Goal: Information Seeking & Learning: Learn about a topic

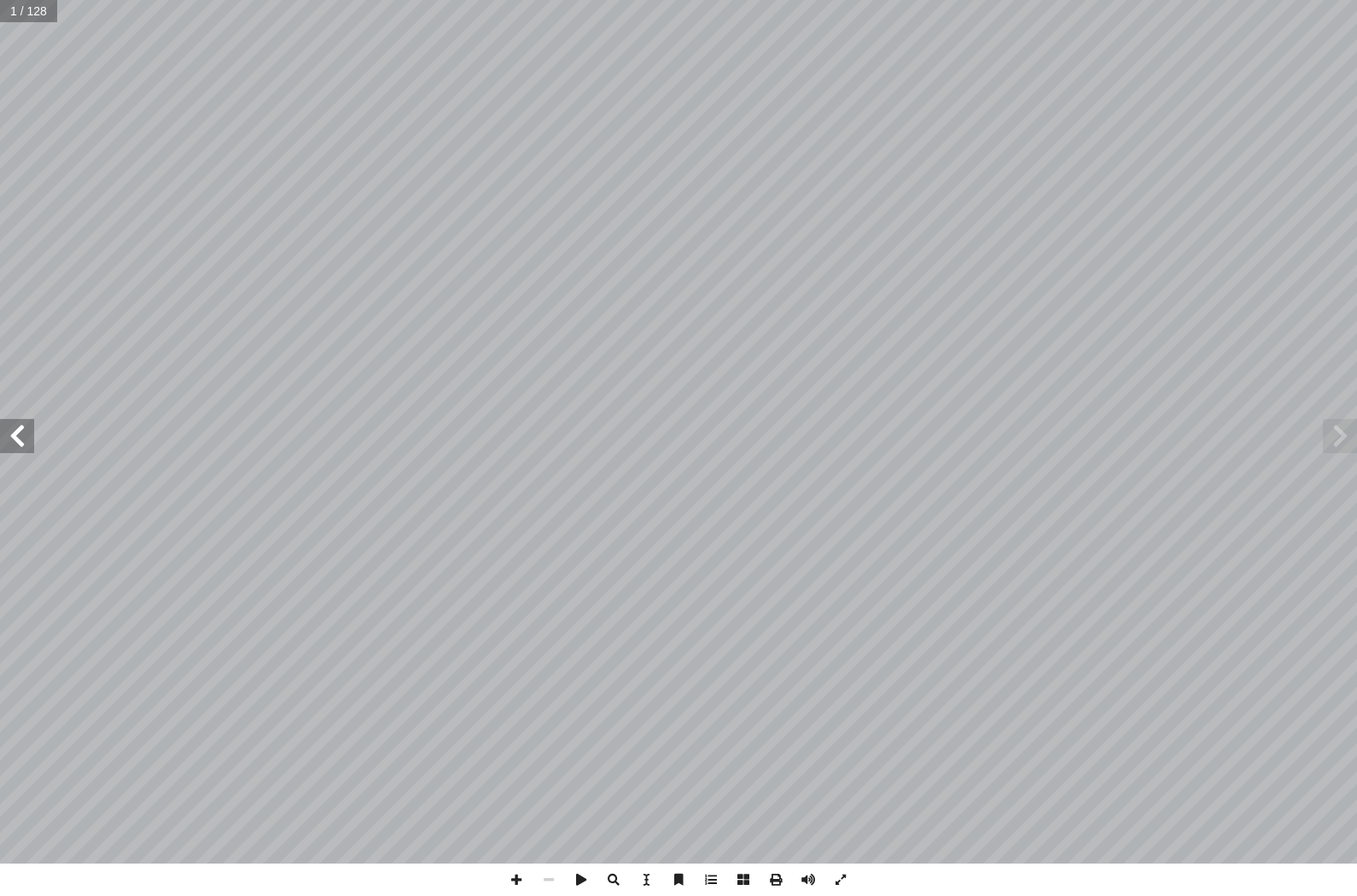
click at [23, 431] on span at bounding box center [17, 435] width 35 height 35
click at [9, 443] on span at bounding box center [17, 435] width 35 height 35
click at [34, 425] on span at bounding box center [17, 435] width 35 height 35
click at [31, 430] on span at bounding box center [17, 435] width 35 height 35
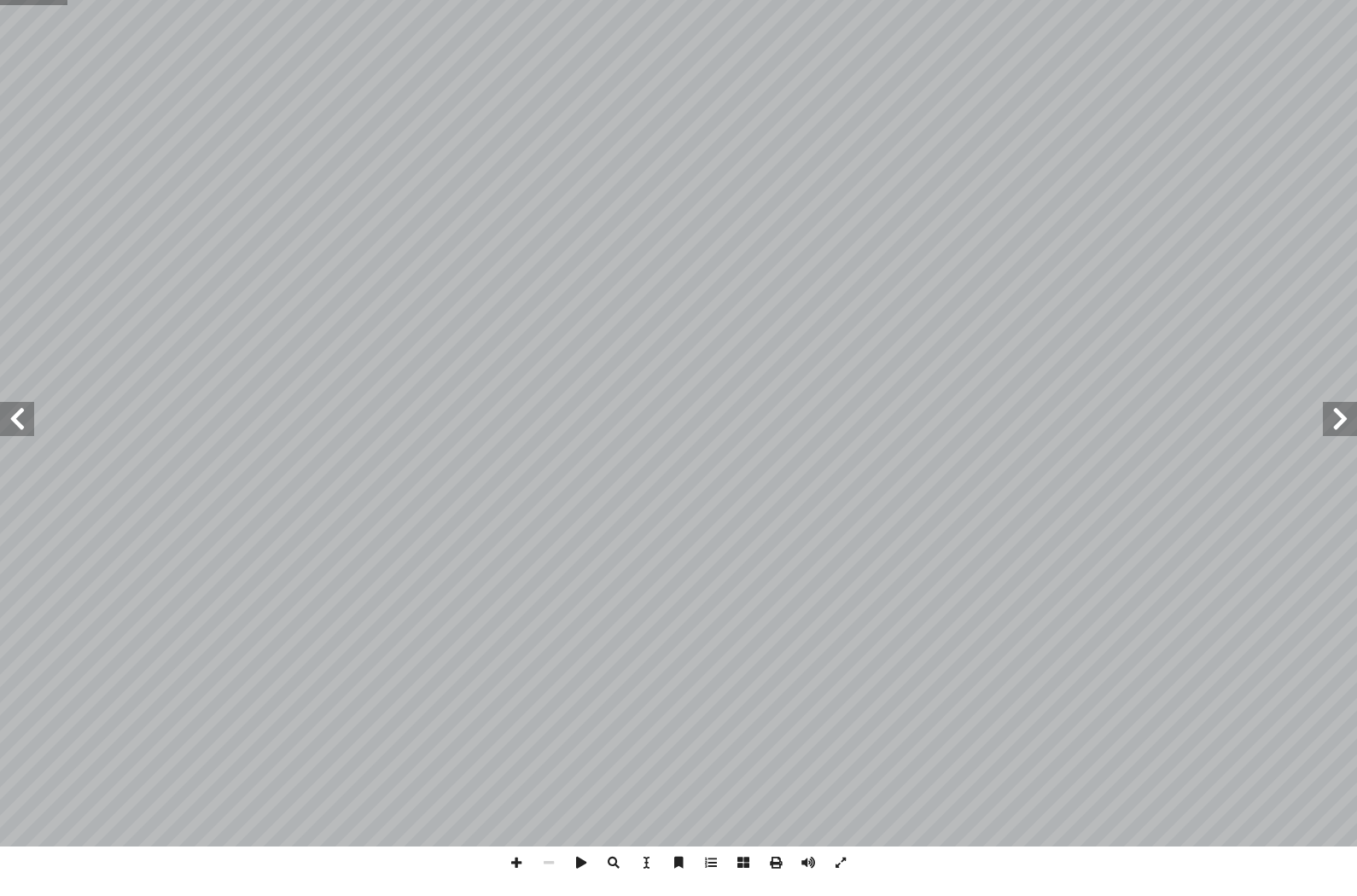
click at [25, 430] on span at bounding box center [17, 435] width 35 height 35
click at [33, 419] on span at bounding box center [17, 435] width 35 height 35
click at [21, 419] on span at bounding box center [17, 435] width 35 height 35
click at [34, 419] on span at bounding box center [17, 435] width 35 height 35
click at [17, 424] on span at bounding box center [17, 435] width 35 height 35
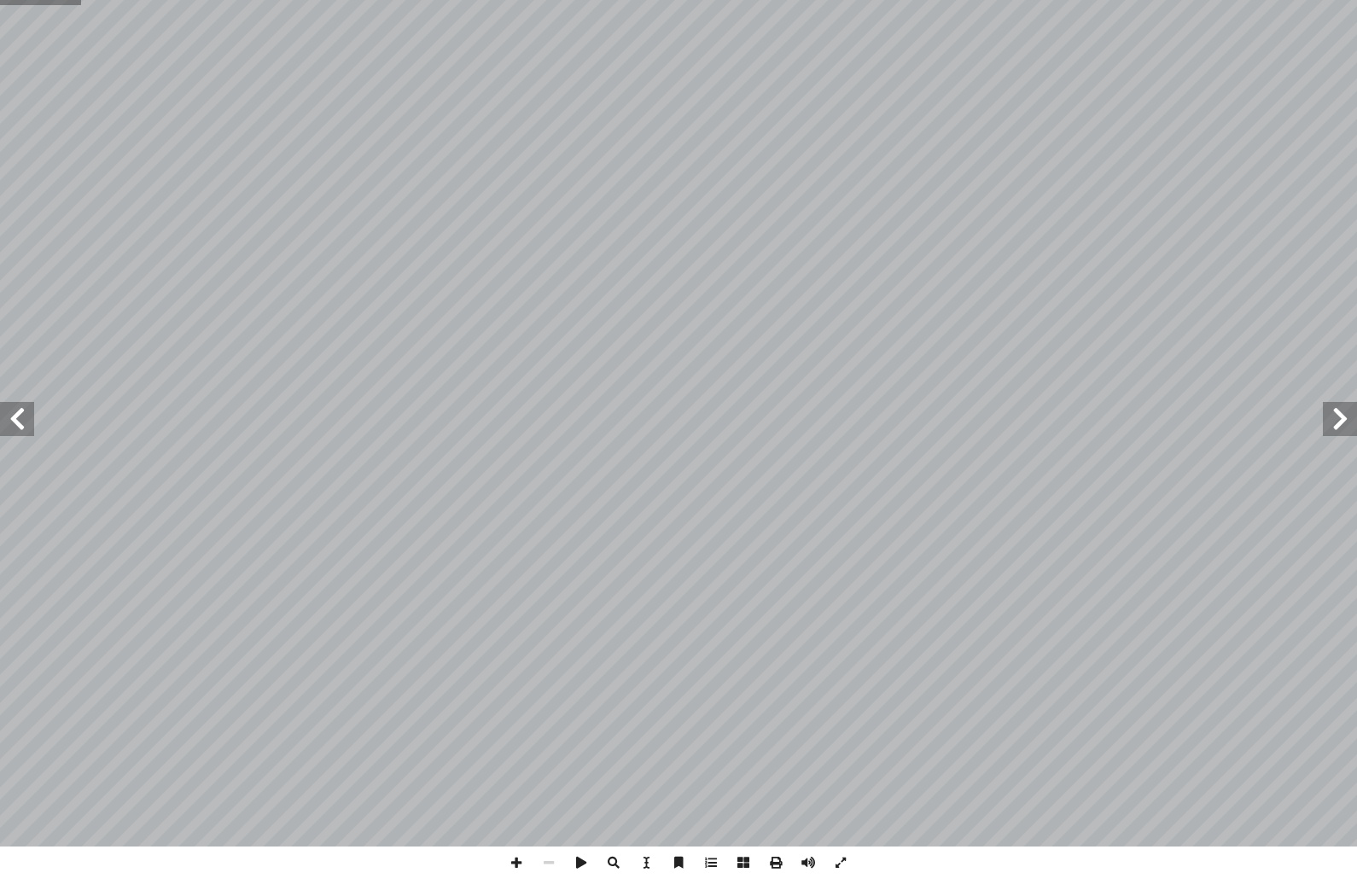
click at [21, 419] on span at bounding box center [17, 435] width 35 height 35
click at [16, 419] on span at bounding box center [17, 435] width 35 height 35
click at [21, 419] on span at bounding box center [17, 435] width 35 height 35
click at [20, 419] on span at bounding box center [17, 435] width 35 height 35
click at [21, 419] on span at bounding box center [17, 435] width 35 height 35
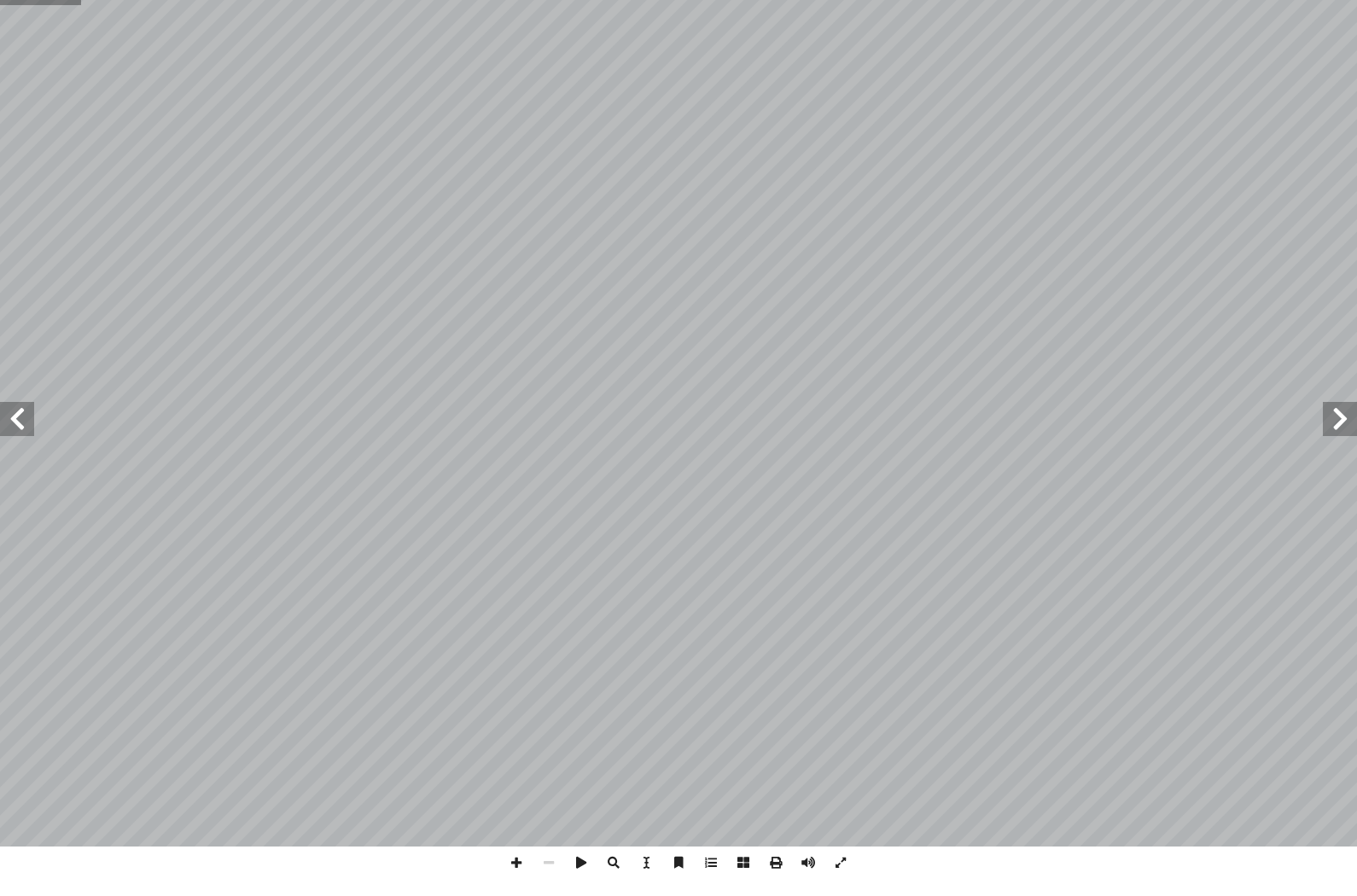
click at [25, 419] on span at bounding box center [17, 435] width 35 height 35
click at [17, 419] on span at bounding box center [17, 435] width 35 height 35
click at [23, 419] on span at bounding box center [17, 435] width 35 height 35
click at [21, 433] on span at bounding box center [17, 435] width 35 height 35
click at [12, 429] on span at bounding box center [17, 435] width 35 height 35
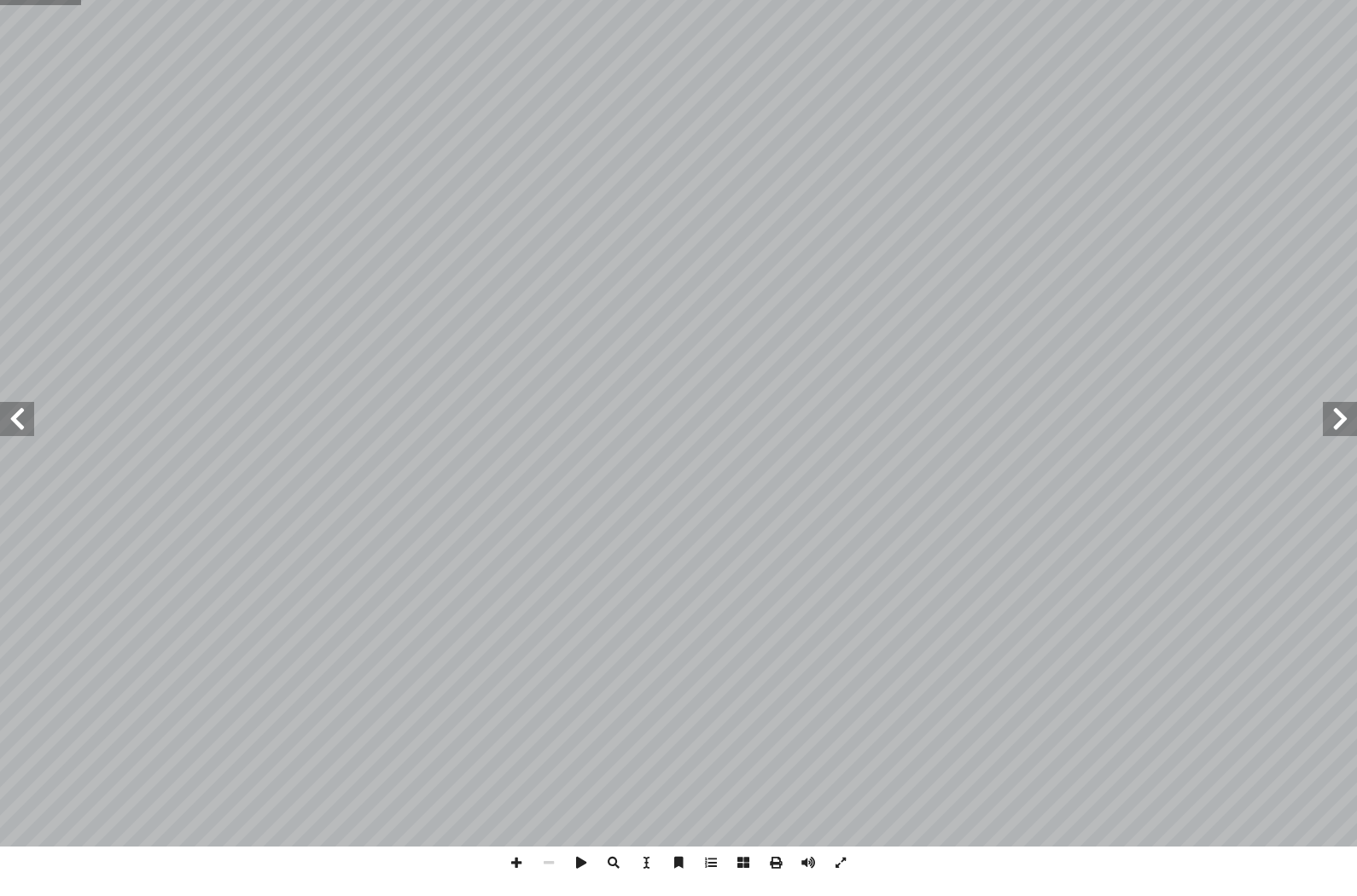
click at [32, 425] on span at bounding box center [17, 435] width 35 height 35
click at [31, 419] on span at bounding box center [17, 435] width 35 height 35
click at [9, 419] on span at bounding box center [17, 435] width 35 height 35
click at [24, 425] on span at bounding box center [17, 435] width 35 height 35
click at [6, 421] on span at bounding box center [17, 435] width 35 height 35
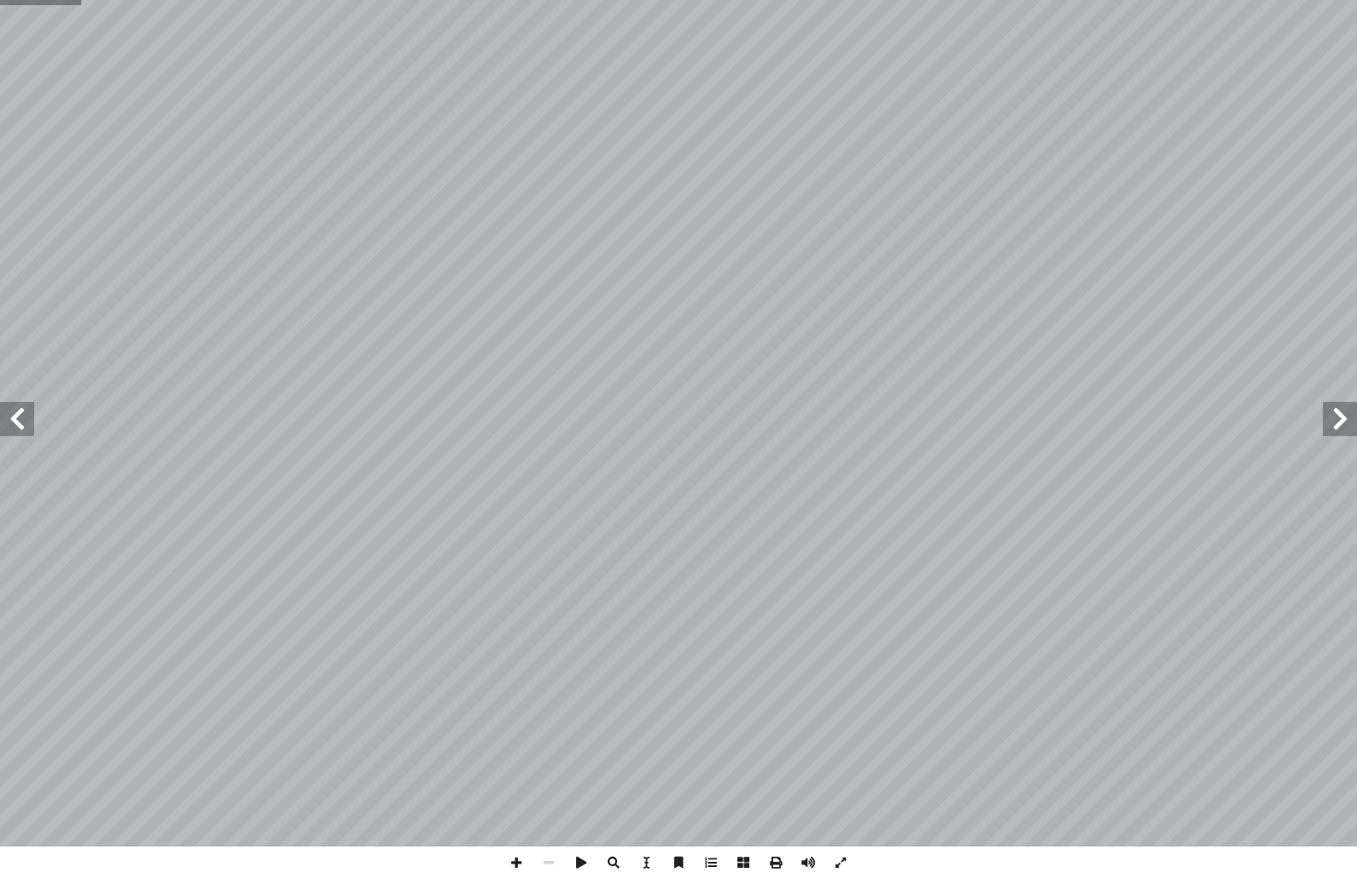
click at [30, 422] on span at bounding box center [17, 435] width 35 height 35
click at [26, 419] on span at bounding box center [17, 435] width 35 height 35
click at [13, 419] on span at bounding box center [17, 435] width 35 height 35
click at [10, 420] on span at bounding box center [17, 435] width 35 height 35
click at [28, 419] on span at bounding box center [17, 435] width 35 height 35
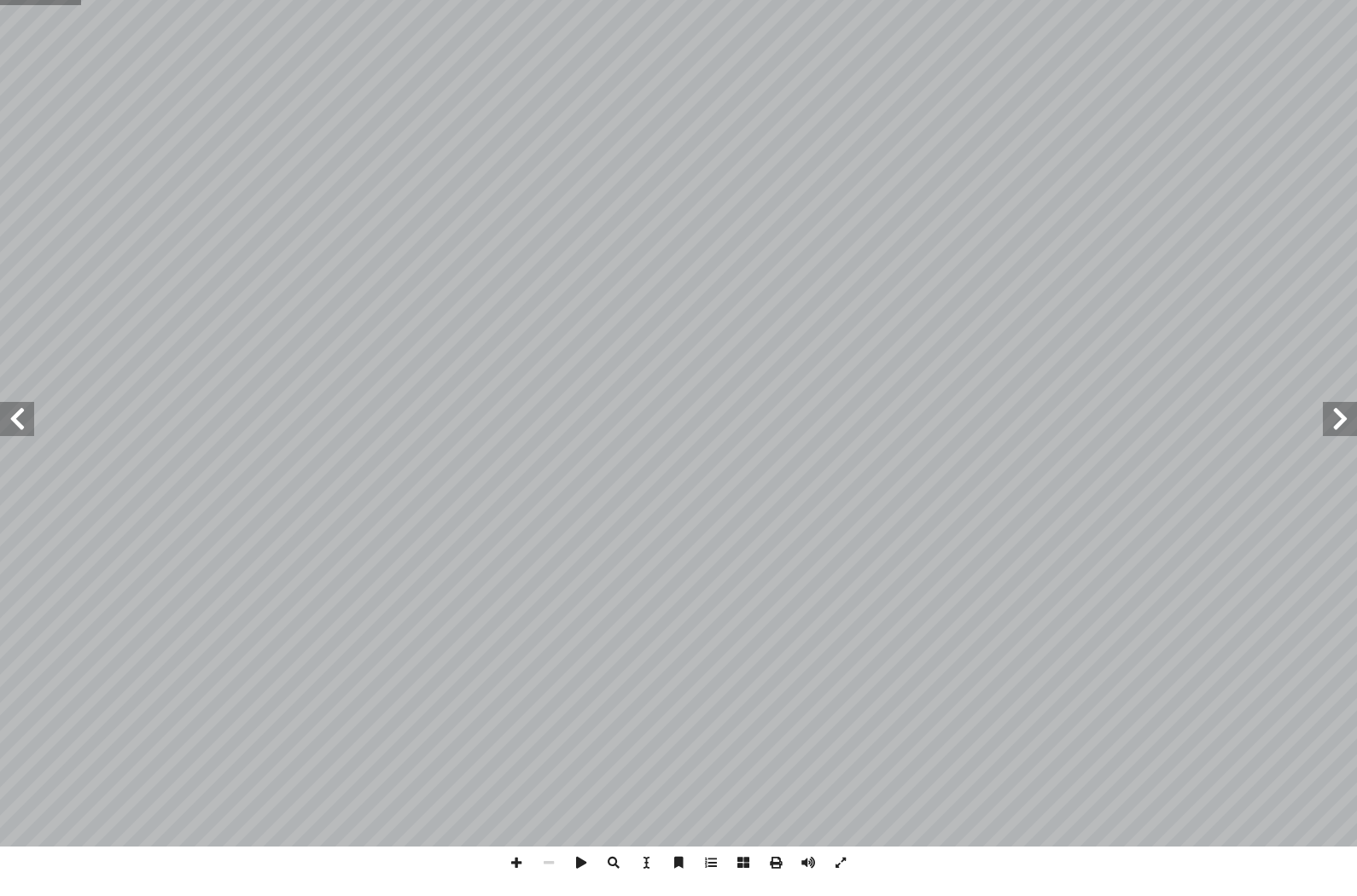
click at [13, 419] on span at bounding box center [17, 435] width 35 height 35
click at [14, 419] on span at bounding box center [17, 435] width 35 height 35
click at [27, 419] on span at bounding box center [17, 435] width 35 height 35
click at [24, 419] on span at bounding box center [17, 435] width 35 height 35
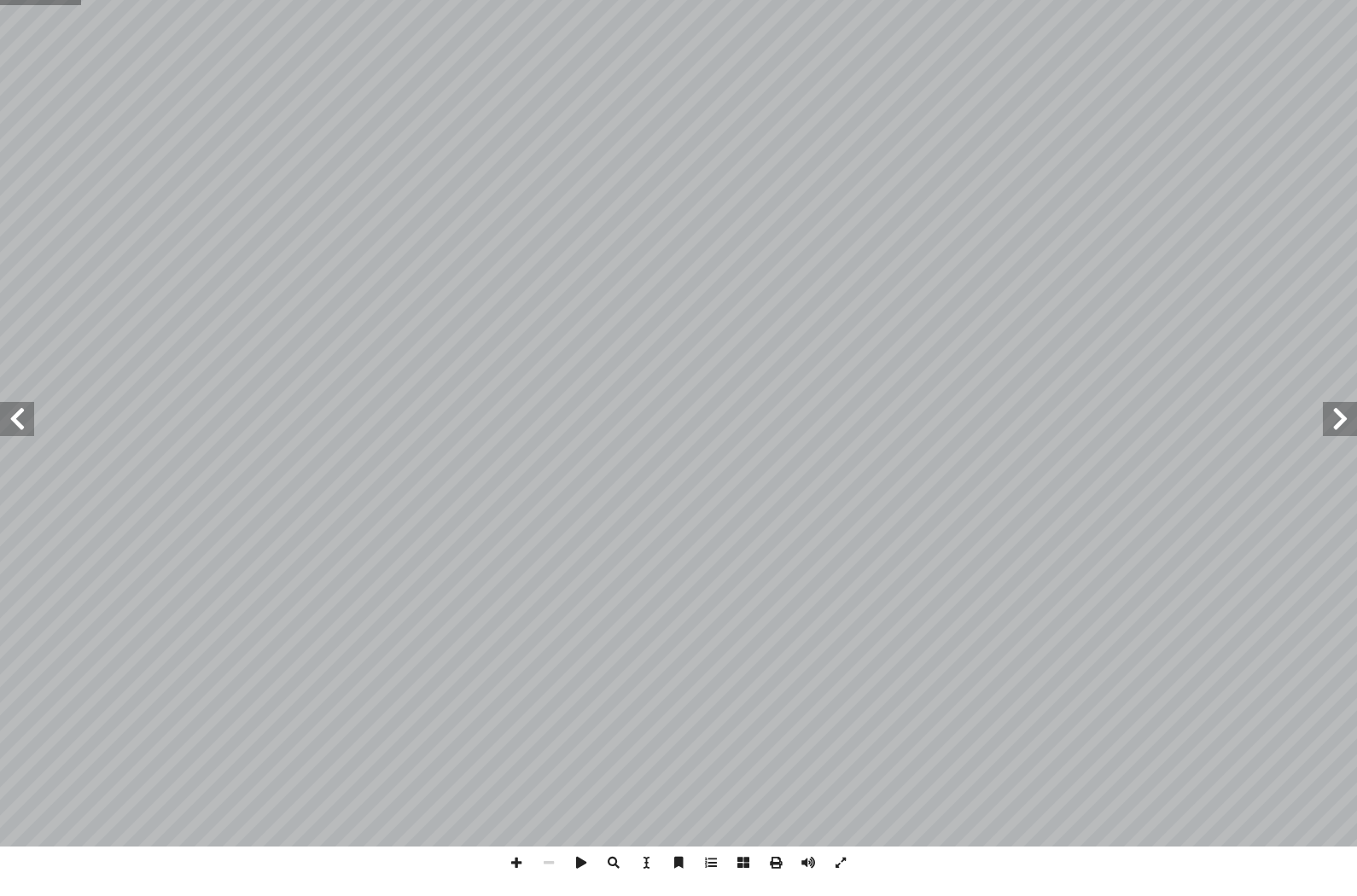
click at [15, 419] on span at bounding box center [17, 435] width 35 height 35
click at [32, 419] on span at bounding box center [17, 435] width 35 height 35
click at [23, 419] on span at bounding box center [17, 435] width 35 height 35
click at [10, 419] on span at bounding box center [17, 435] width 35 height 35
click at [25, 419] on span at bounding box center [17, 435] width 35 height 35
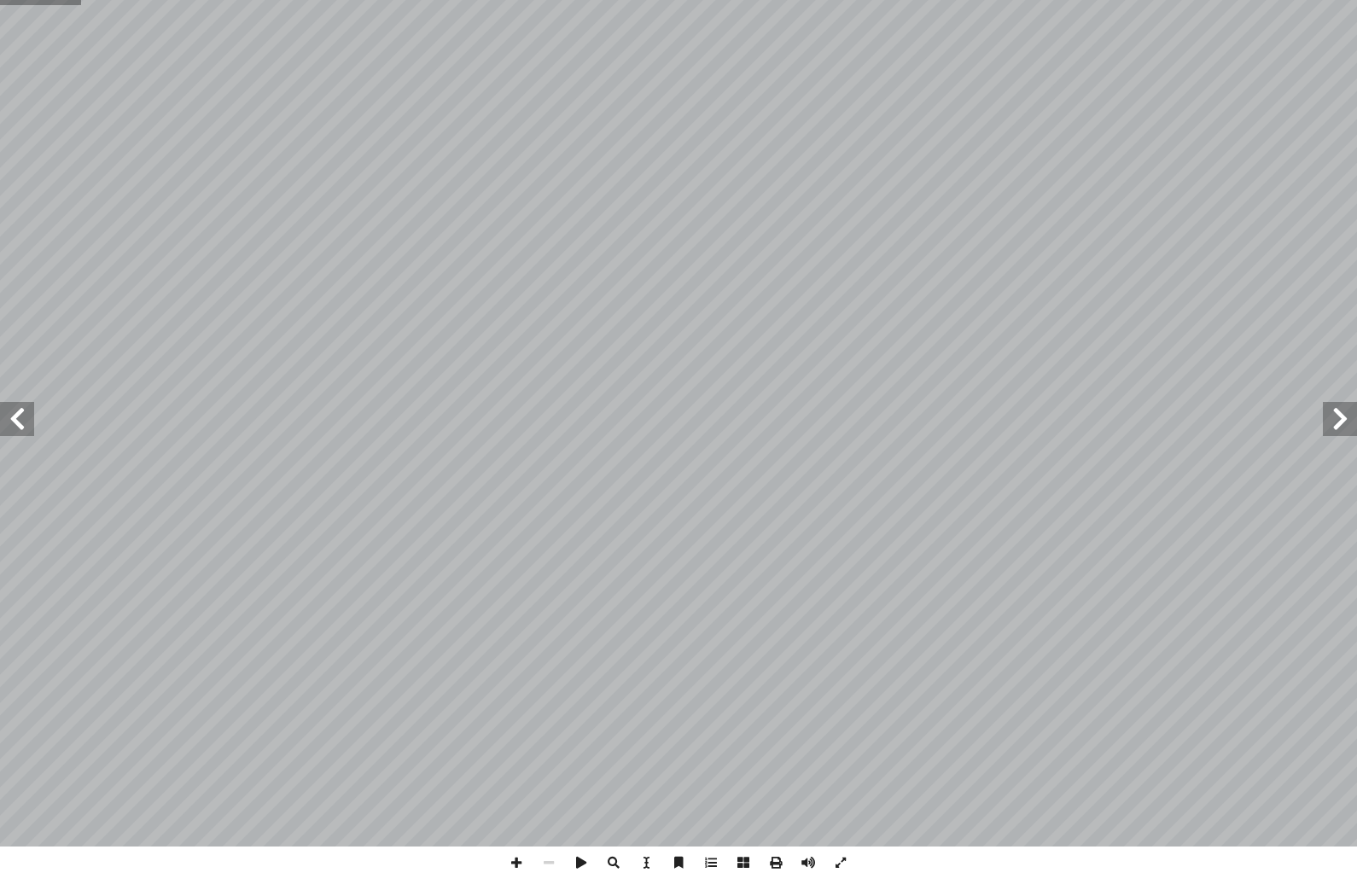
click at [22, 419] on span at bounding box center [17, 435] width 35 height 35
click at [1331, 419] on span at bounding box center [1340, 435] width 35 height 35
click at [10, 419] on span at bounding box center [17, 435] width 35 height 35
click at [21, 419] on span at bounding box center [17, 435] width 35 height 35
click at [22, 419] on span at bounding box center [17, 435] width 35 height 35
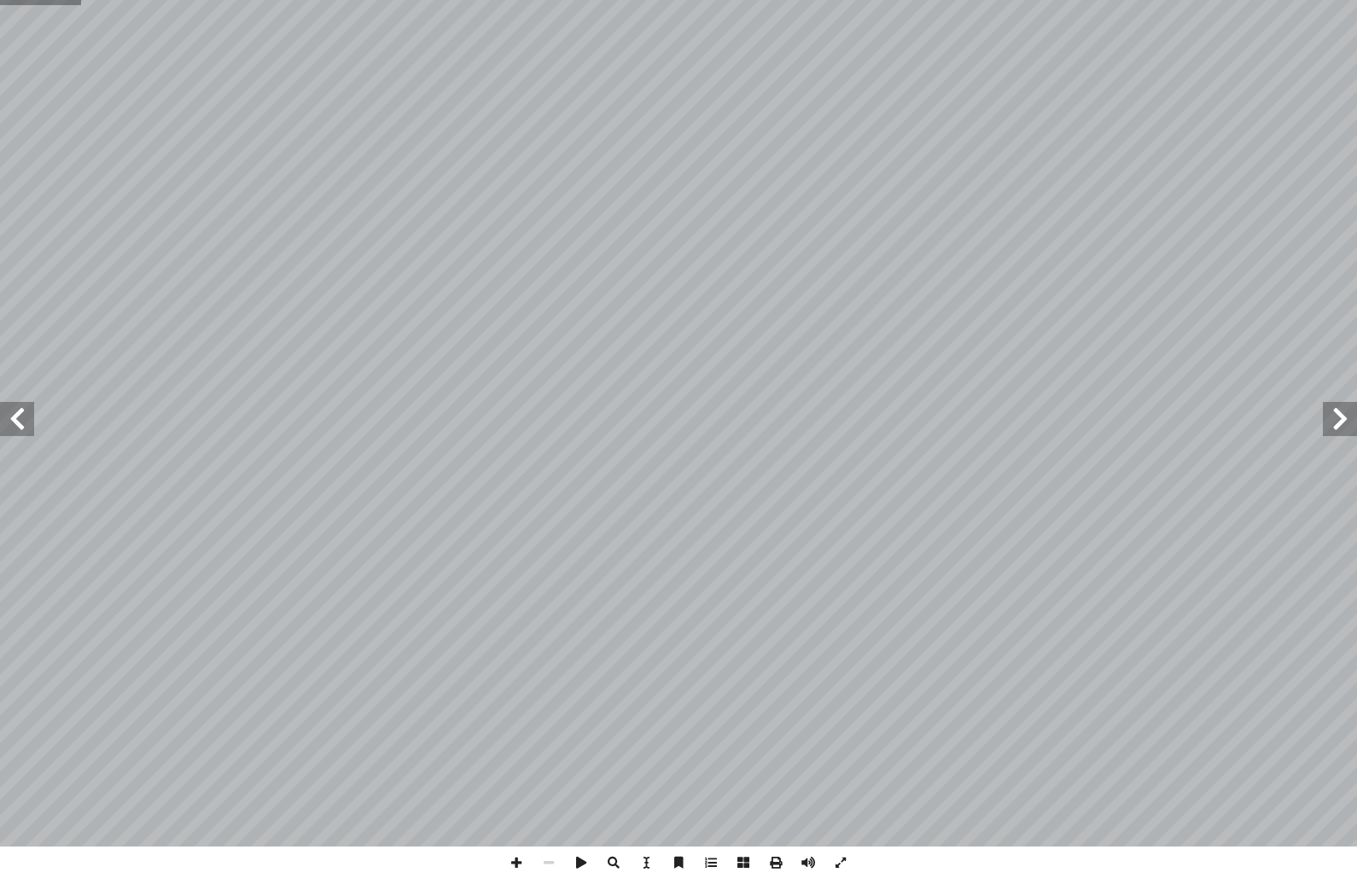
click at [24, 419] on span at bounding box center [17, 435] width 35 height 35
click at [13, 419] on span at bounding box center [17, 435] width 35 height 35
click at [15, 419] on span at bounding box center [17, 435] width 35 height 35
click at [7, 422] on span at bounding box center [17, 435] width 35 height 35
click at [24, 419] on span at bounding box center [17, 435] width 35 height 35
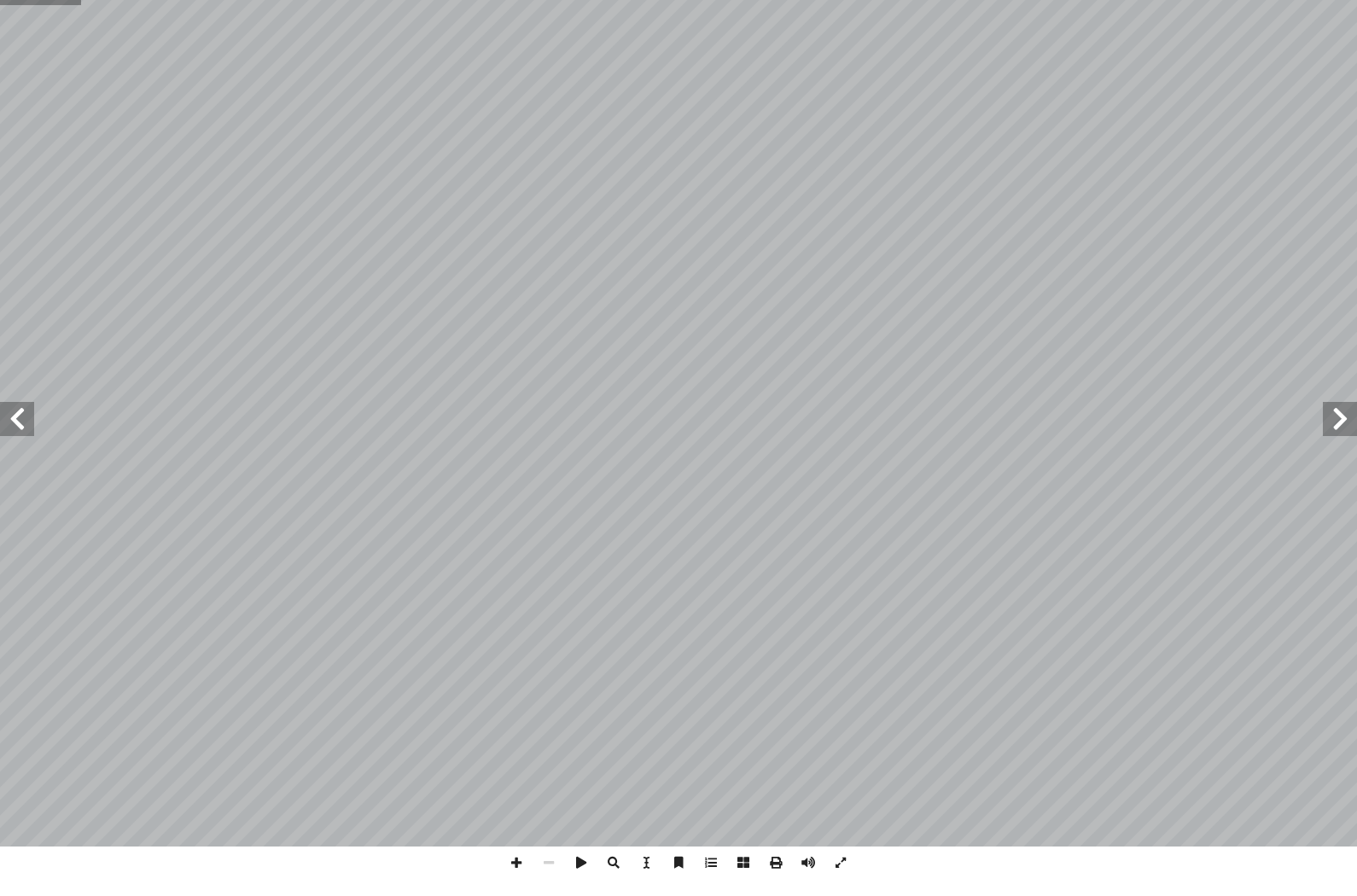
click at [20, 419] on span at bounding box center [17, 435] width 35 height 35
click at [13, 419] on span at bounding box center [17, 435] width 35 height 35
click at [24, 419] on span at bounding box center [17, 435] width 35 height 35
click at [7, 421] on span at bounding box center [17, 435] width 35 height 35
click at [6, 419] on span at bounding box center [17, 435] width 35 height 35
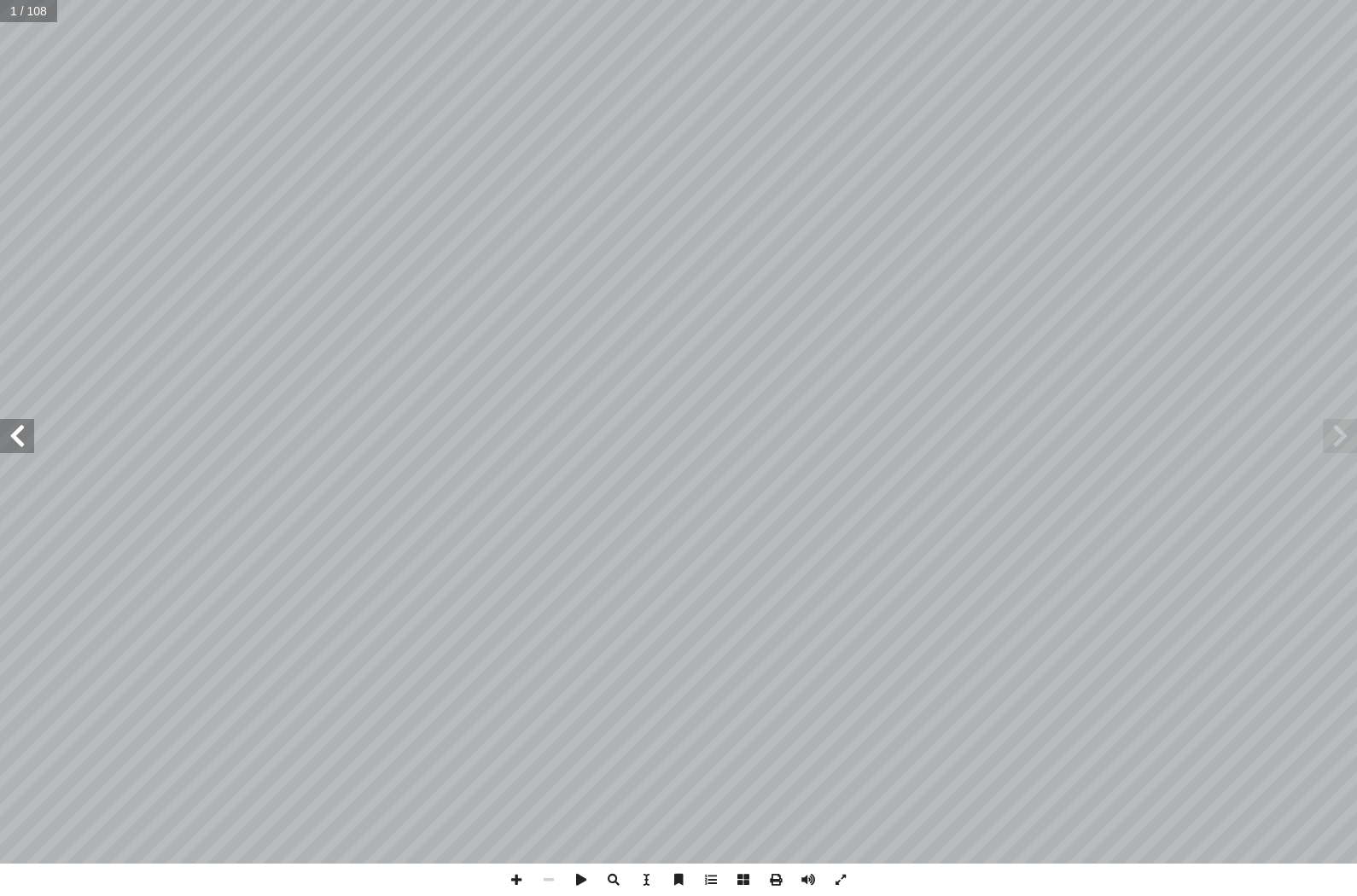
click at [34, 435] on span at bounding box center [17, 435] width 35 height 35
click at [17, 441] on span at bounding box center [17, 435] width 35 height 35
click at [28, 442] on span at bounding box center [17, 435] width 35 height 35
click at [21, 443] on span at bounding box center [17, 435] width 35 height 35
click at [27, 441] on span at bounding box center [17, 435] width 35 height 35
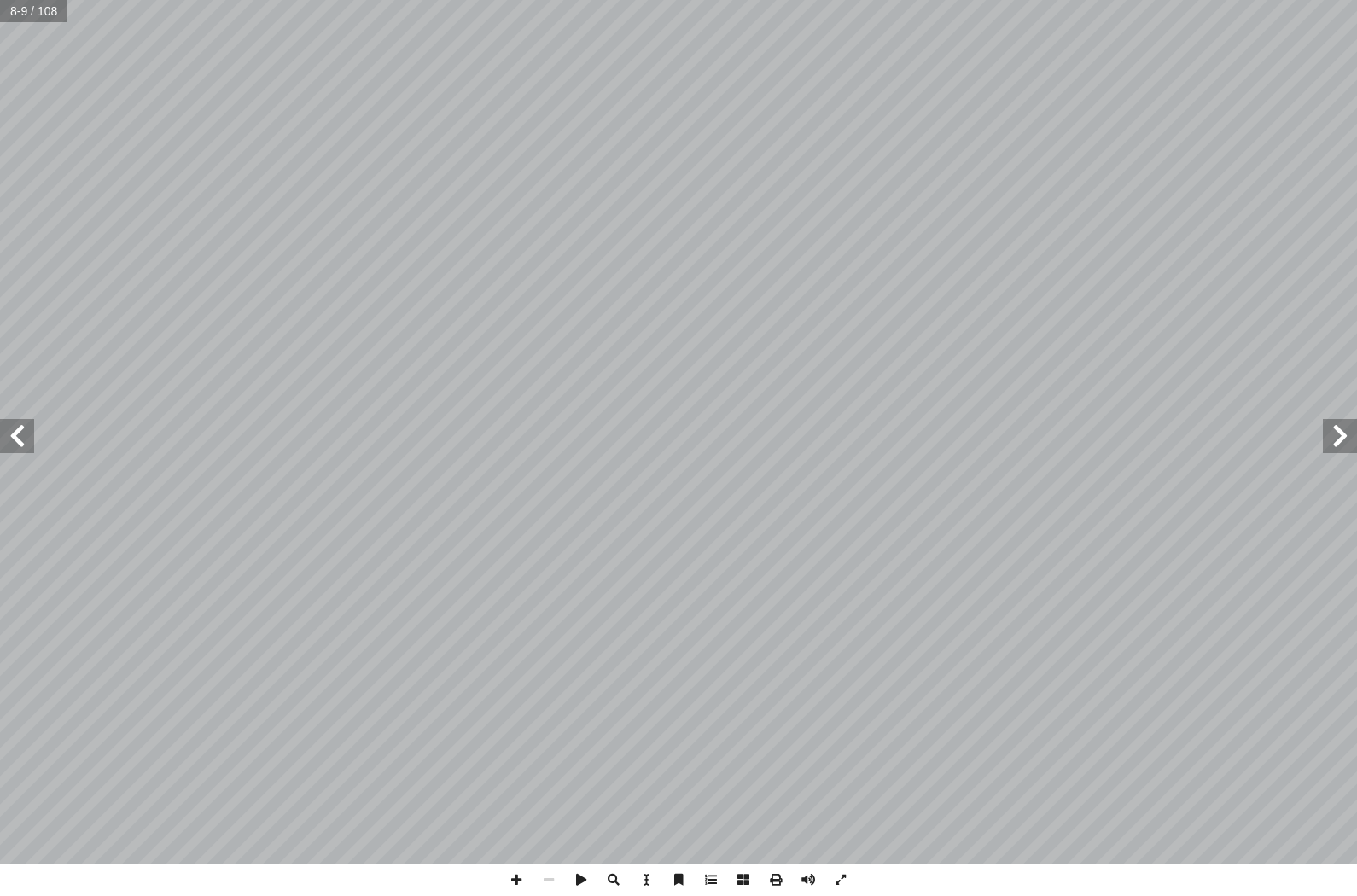
click at [29, 448] on span at bounding box center [17, 435] width 35 height 35
click at [34, 442] on span at bounding box center [17, 435] width 35 height 35
click at [29, 448] on span at bounding box center [17, 435] width 35 height 35
click at [23, 442] on span at bounding box center [17, 435] width 35 height 35
click at [31, 432] on span at bounding box center [17, 435] width 35 height 35
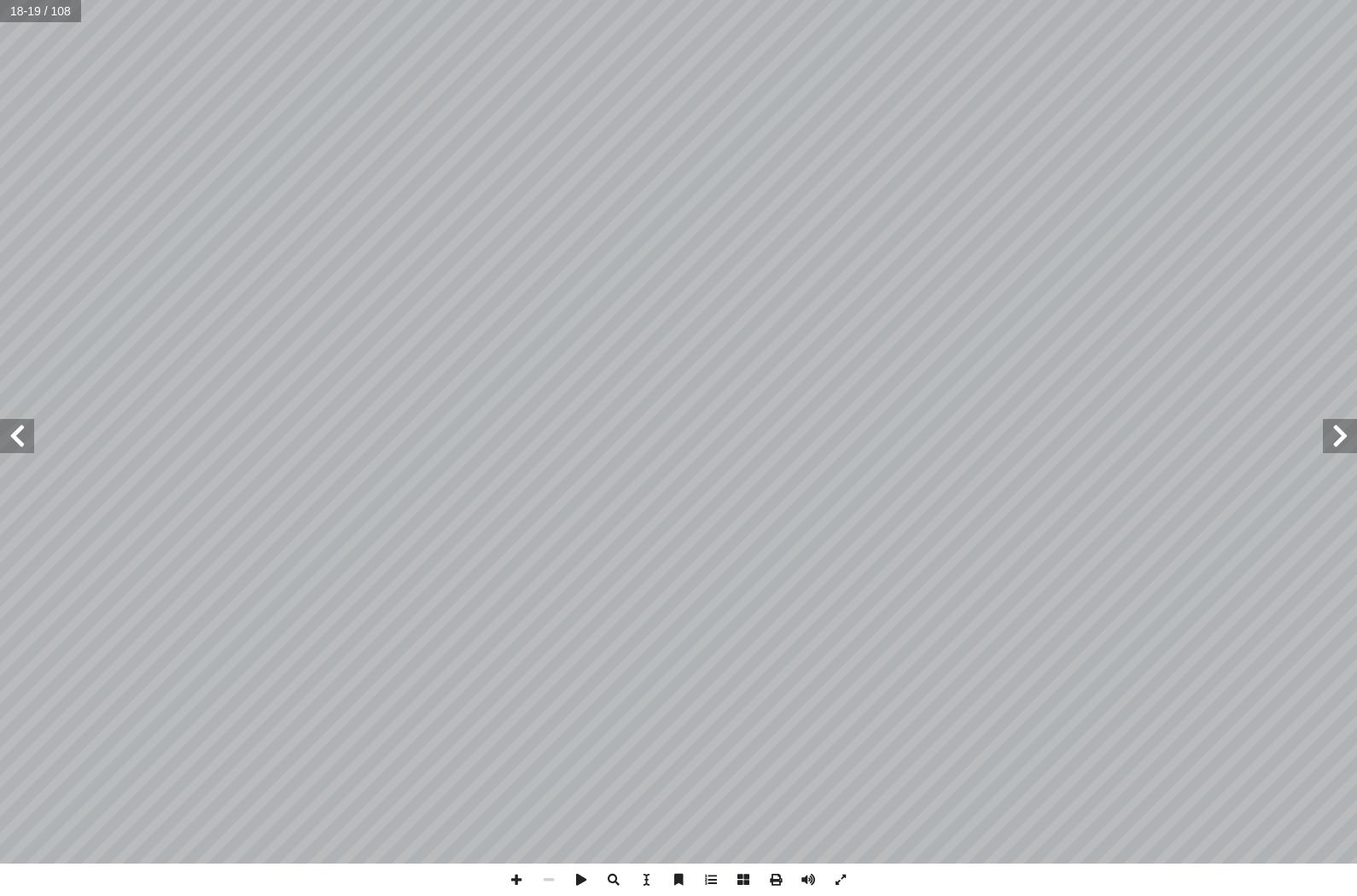
click at [28, 440] on span at bounding box center [17, 435] width 35 height 35
click at [17, 436] on span at bounding box center [17, 435] width 35 height 35
click at [24, 452] on span at bounding box center [17, 435] width 35 height 35
click at [17, 434] on span at bounding box center [17, 435] width 35 height 35
click at [17, 433] on span at bounding box center [17, 435] width 35 height 35
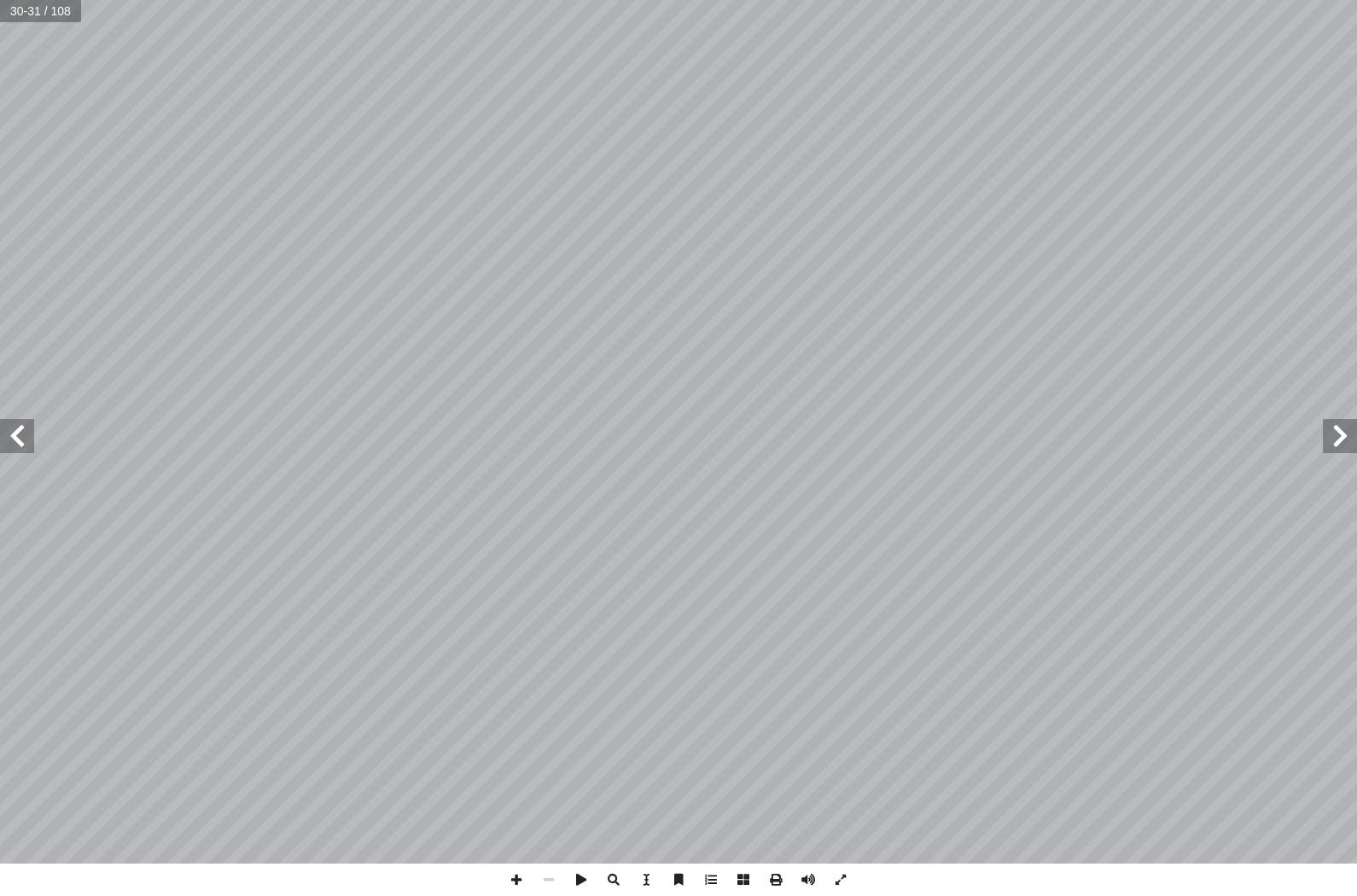
click at [13, 434] on span at bounding box center [17, 435] width 35 height 35
click at [9, 438] on span at bounding box center [17, 435] width 35 height 35
click at [15, 439] on span at bounding box center [17, 435] width 35 height 35
click at [21, 433] on span at bounding box center [17, 435] width 35 height 35
click at [28, 434] on span at bounding box center [17, 435] width 35 height 35
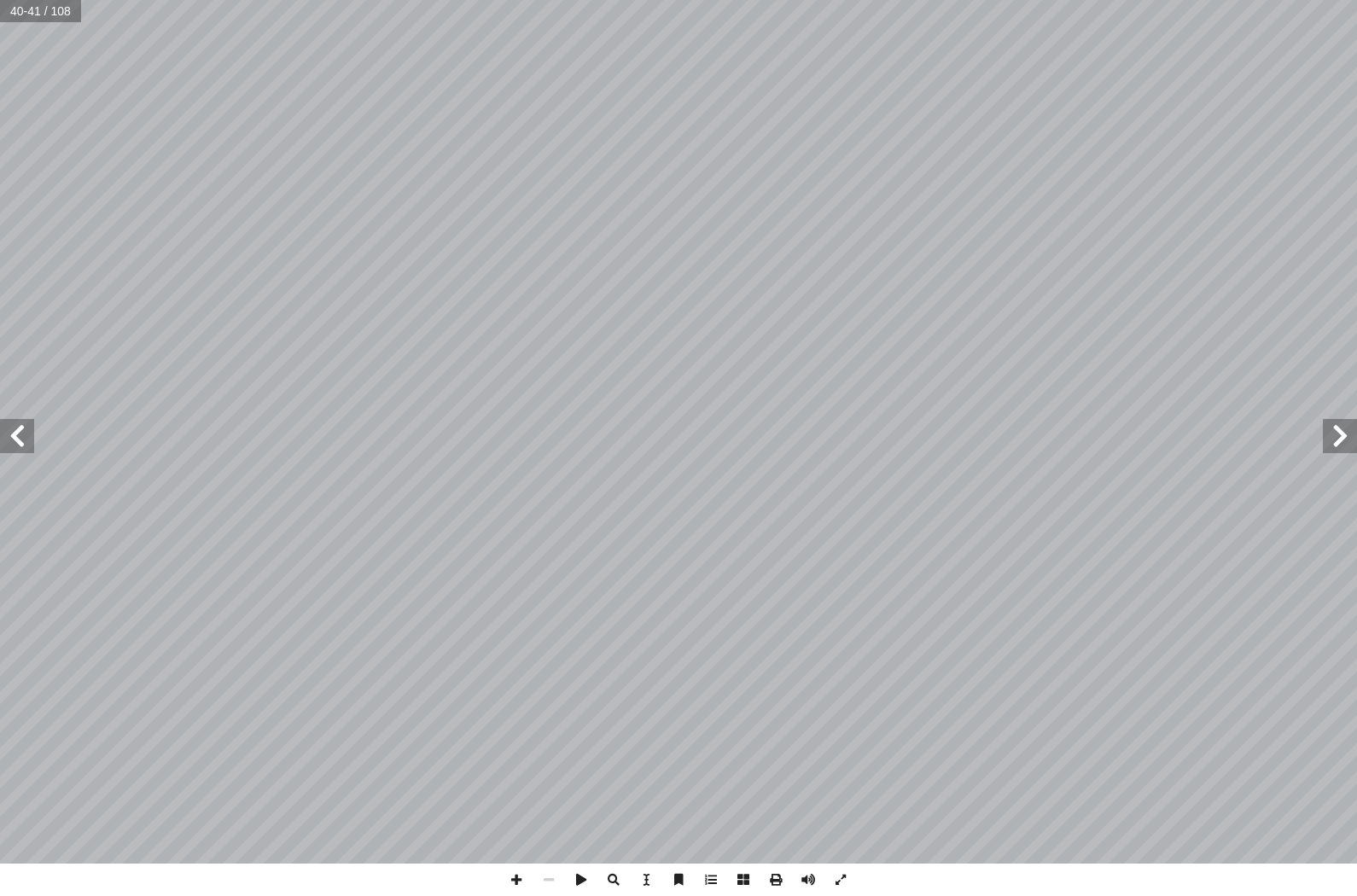
click at [30, 430] on span at bounding box center [17, 435] width 35 height 35
click at [24, 448] on span at bounding box center [17, 435] width 35 height 35
click at [1353, 430] on span at bounding box center [1340, 435] width 35 height 35
click at [21, 436] on span at bounding box center [17, 435] width 35 height 35
click at [31, 430] on span at bounding box center [17, 435] width 35 height 35
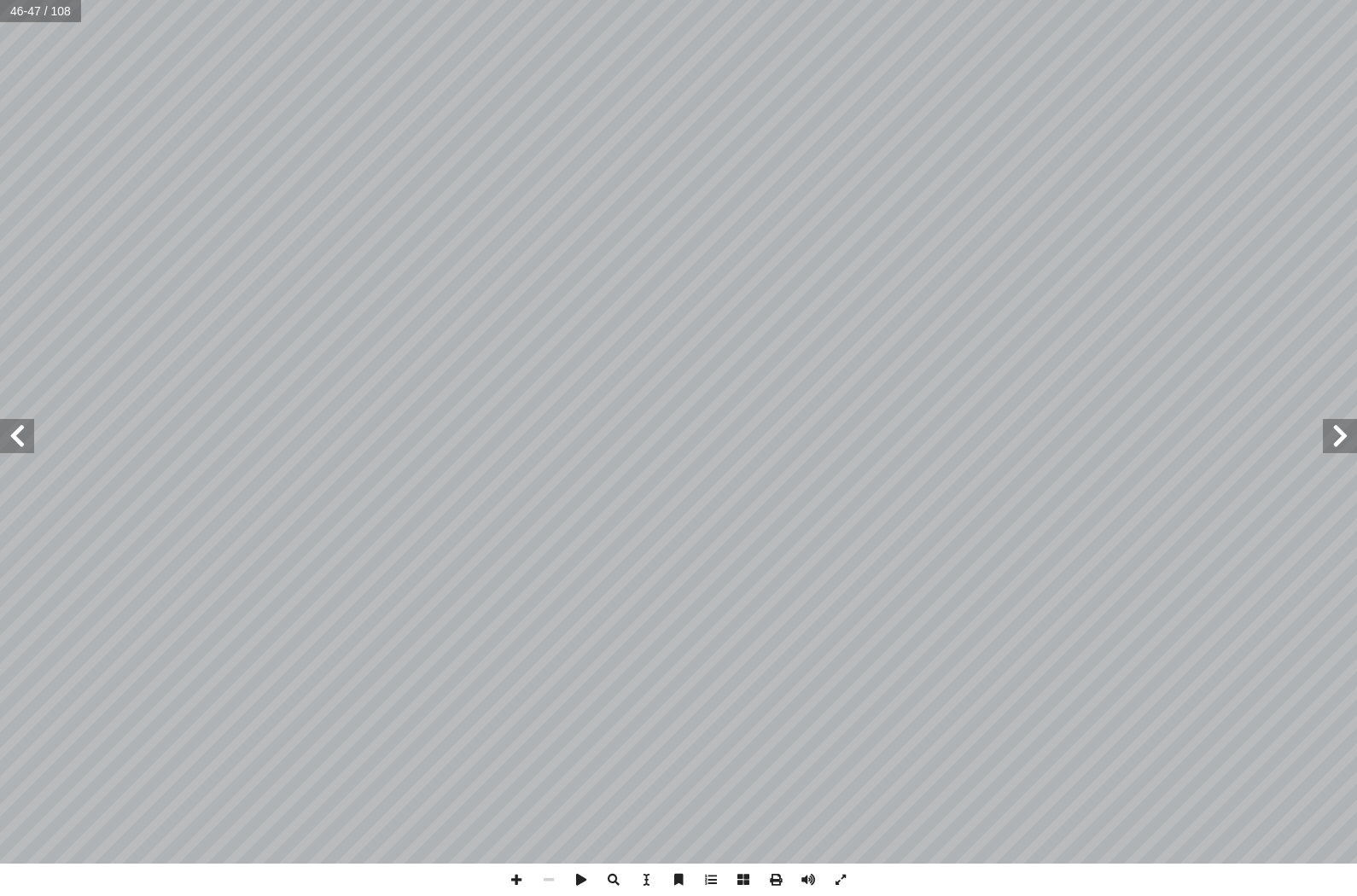
click at [33, 432] on span at bounding box center [17, 435] width 35 height 35
click at [31, 426] on span at bounding box center [17, 435] width 35 height 35
click at [26, 423] on span at bounding box center [17, 435] width 35 height 35
click at [26, 427] on span at bounding box center [17, 435] width 35 height 35
click at [33, 430] on span at bounding box center [17, 435] width 35 height 35
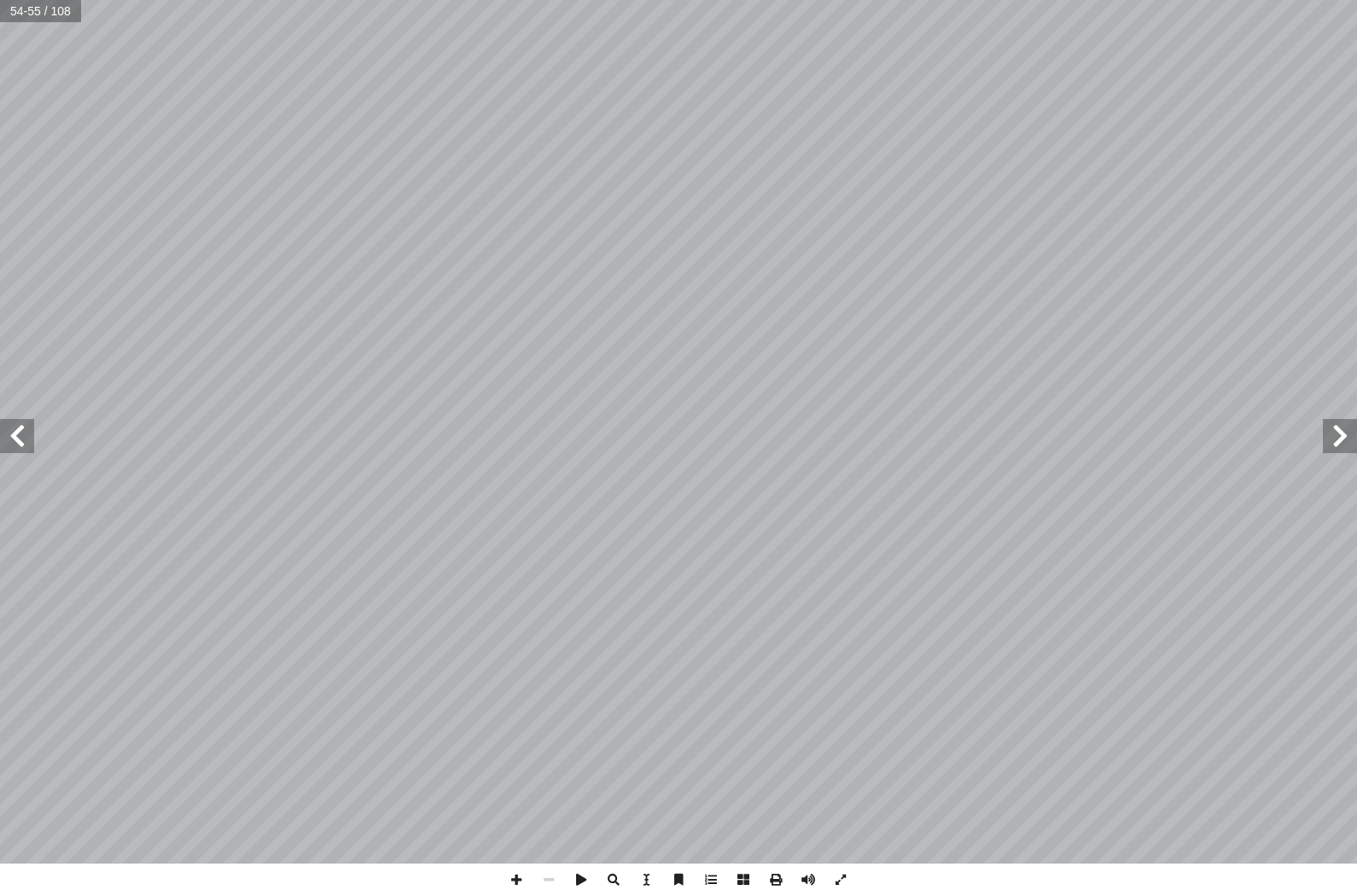
click at [32, 429] on span at bounding box center [17, 435] width 35 height 35
click at [15, 427] on span at bounding box center [17, 435] width 35 height 35
click at [33, 422] on span at bounding box center [17, 435] width 35 height 35
click at [22, 430] on span at bounding box center [17, 435] width 35 height 35
click at [30, 434] on span at bounding box center [17, 435] width 35 height 35
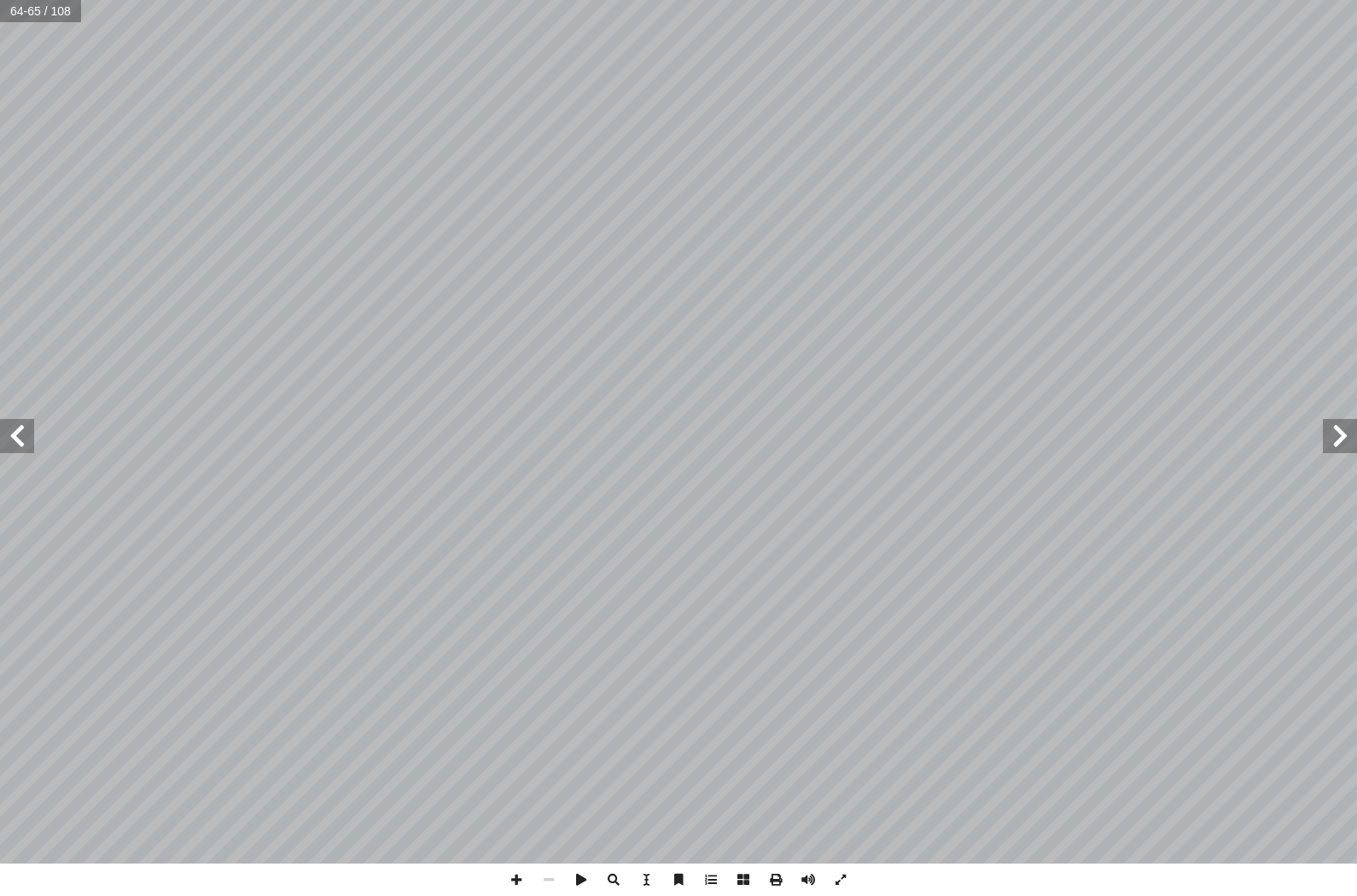
click at [32, 421] on span at bounding box center [17, 435] width 35 height 35
click at [27, 446] on span at bounding box center [17, 435] width 35 height 35
click at [28, 426] on span at bounding box center [17, 435] width 35 height 35
click at [23, 442] on span at bounding box center [17, 435] width 35 height 35
click at [25, 426] on span at bounding box center [17, 435] width 35 height 35
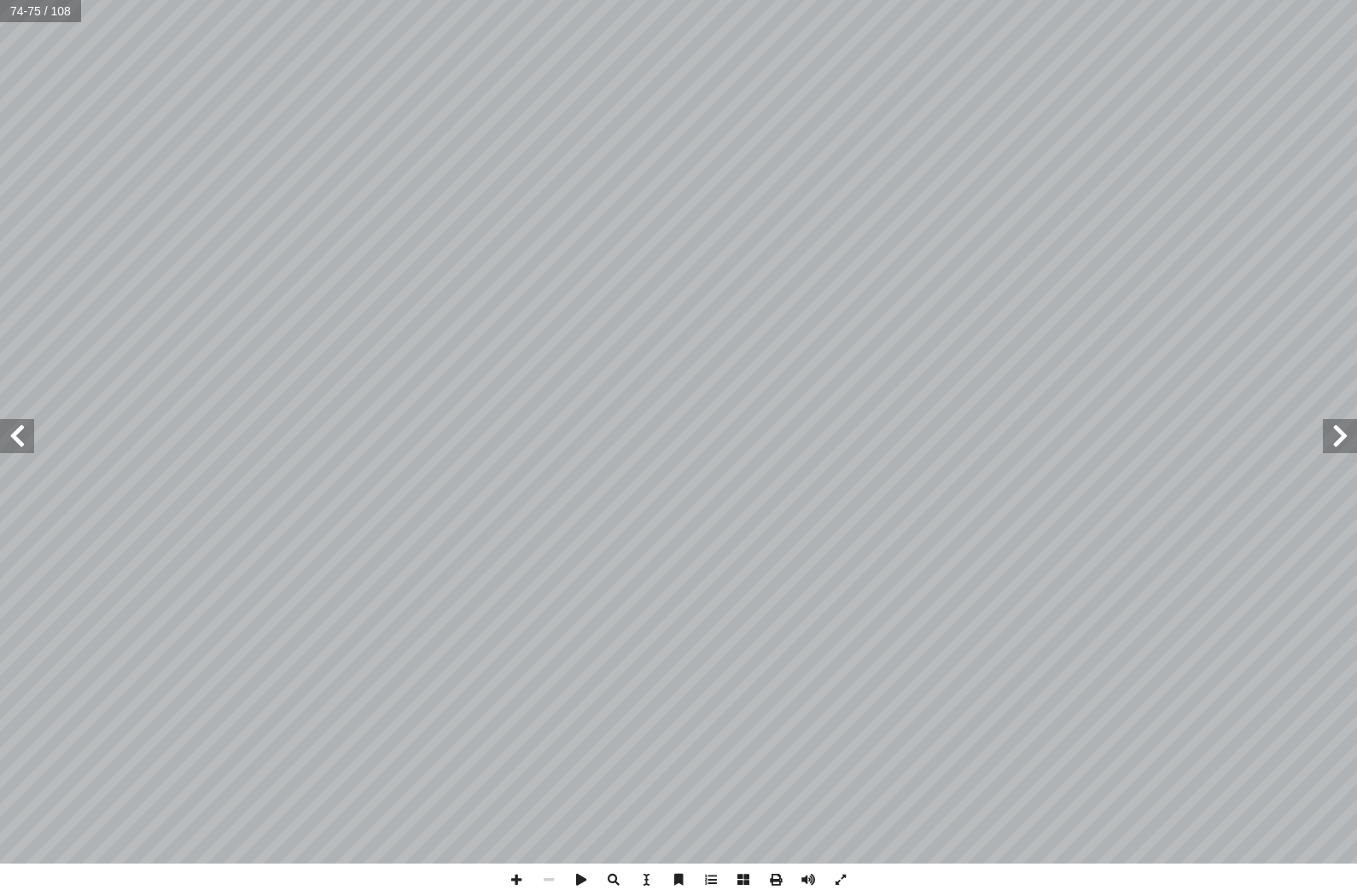
click at [24, 431] on span at bounding box center [17, 435] width 35 height 35
click at [25, 434] on span at bounding box center [17, 435] width 35 height 35
click at [16, 428] on span at bounding box center [17, 435] width 35 height 35
click at [21, 421] on span at bounding box center [17, 435] width 35 height 35
click at [32, 425] on span at bounding box center [17, 435] width 35 height 35
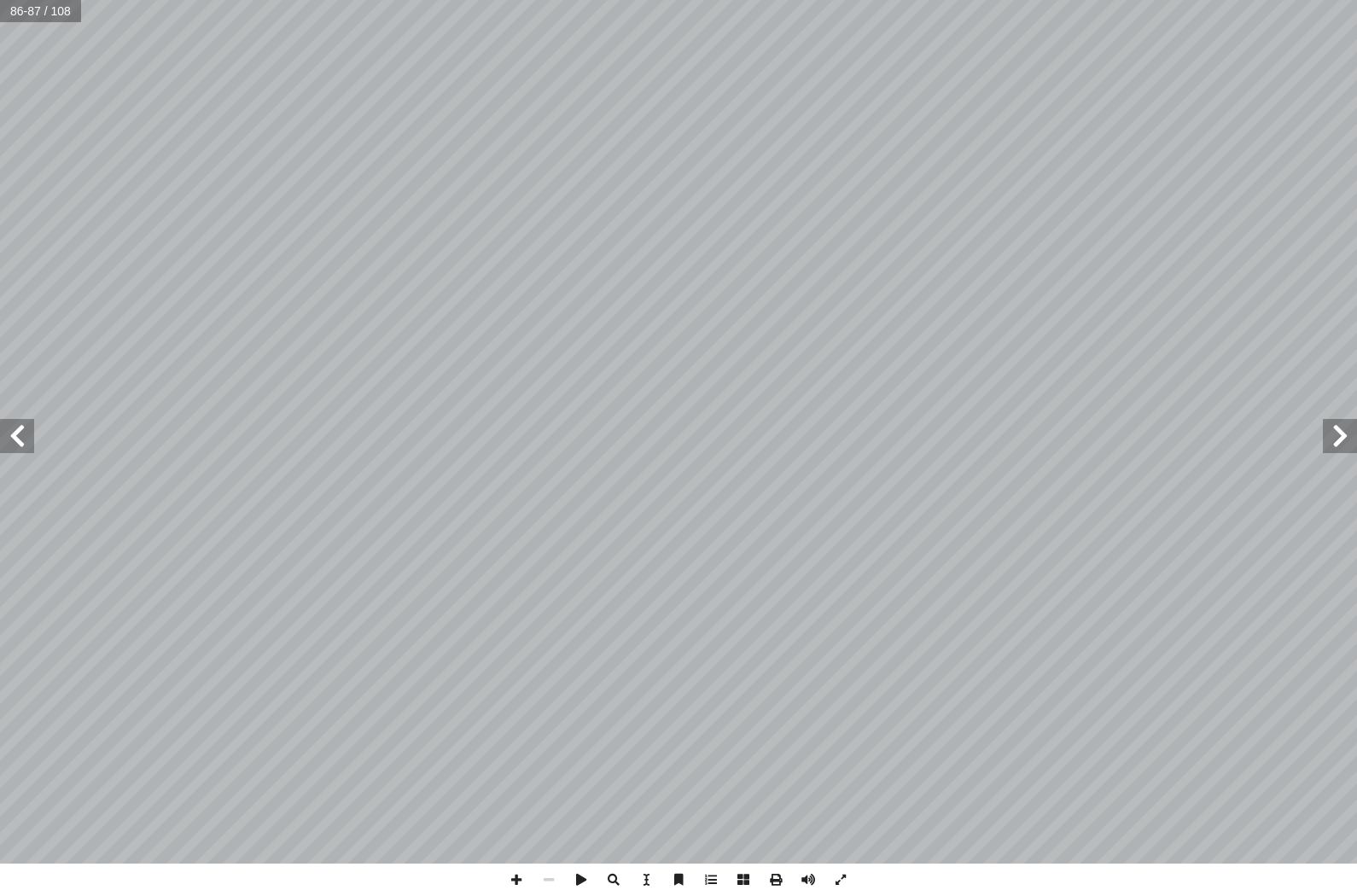
click at [33, 440] on span at bounding box center [17, 435] width 35 height 35
click at [29, 432] on span at bounding box center [17, 435] width 35 height 35
click at [33, 435] on span at bounding box center [17, 435] width 35 height 35
click at [19, 429] on span at bounding box center [17, 435] width 35 height 35
click at [12, 440] on span at bounding box center [17, 435] width 35 height 35
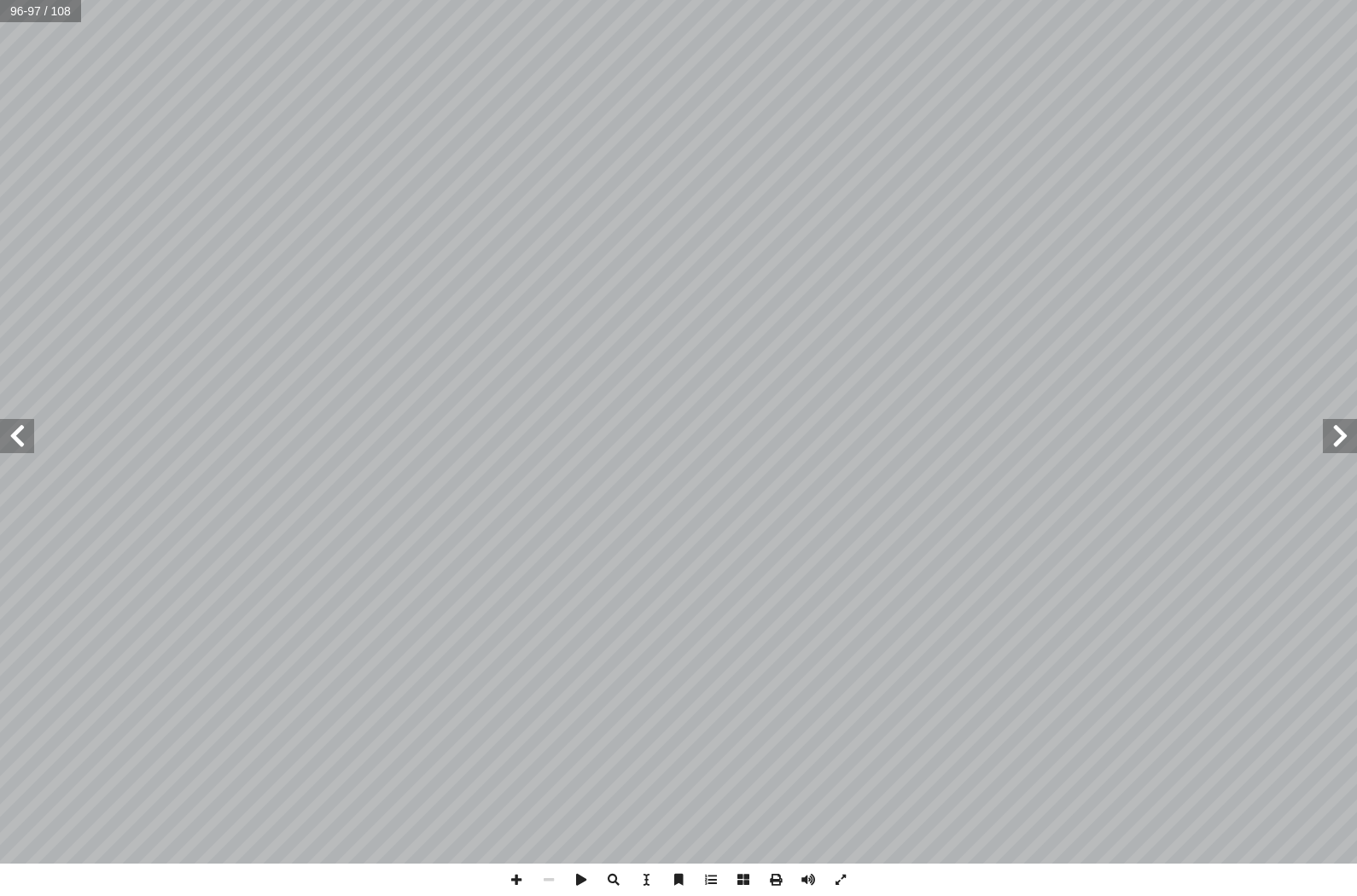
click at [24, 436] on span at bounding box center [17, 435] width 35 height 35
click at [24, 422] on span at bounding box center [17, 435] width 35 height 35
click at [28, 436] on span at bounding box center [17, 435] width 35 height 35
